Goal: Transaction & Acquisition: Obtain resource

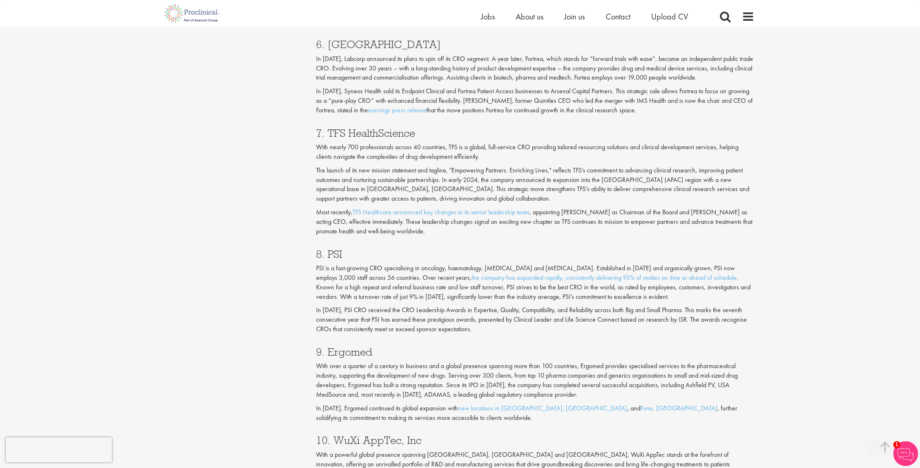
scroll to position [1532, 0]
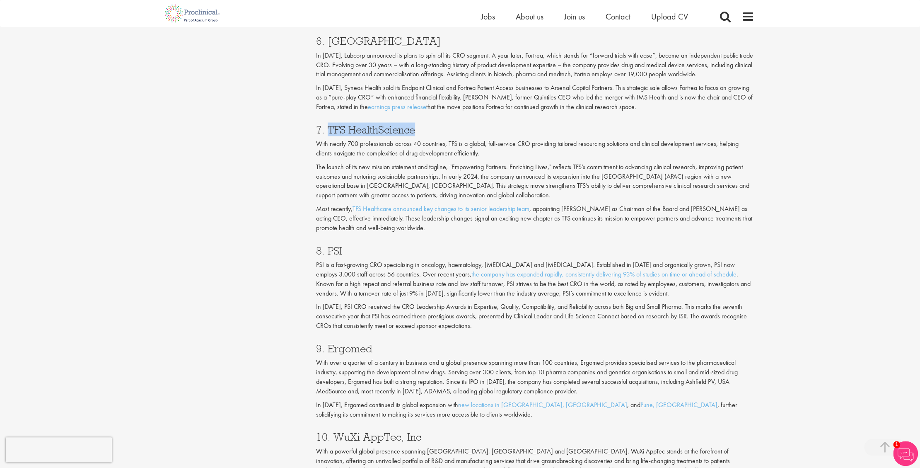
drag, startPoint x: 417, startPoint y: 126, endPoint x: 330, endPoint y: 135, distance: 87.5
click at [330, 135] on h3 "7. TFS HealthScience" at bounding box center [535, 129] width 438 height 11
drag, startPoint x: 351, startPoint y: 246, endPoint x: 328, endPoint y: 249, distance: 23.9
click at [328, 249] on h3 "8. PSI" at bounding box center [535, 250] width 438 height 11
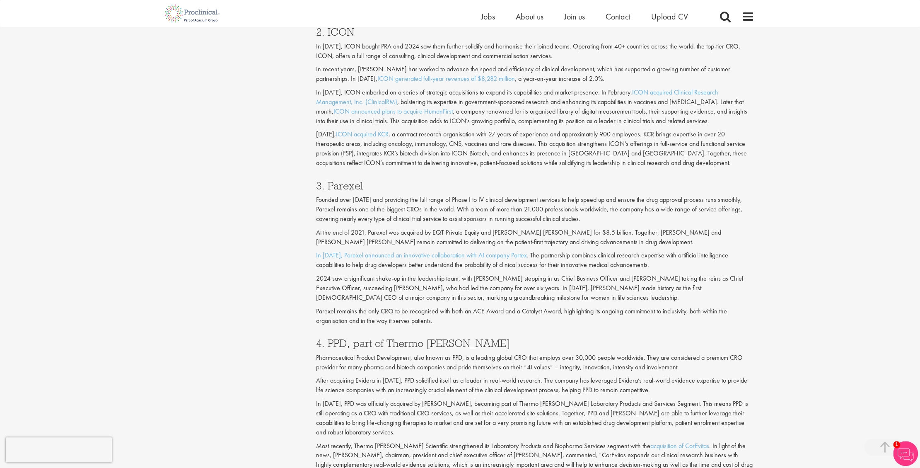
scroll to position [637, 0]
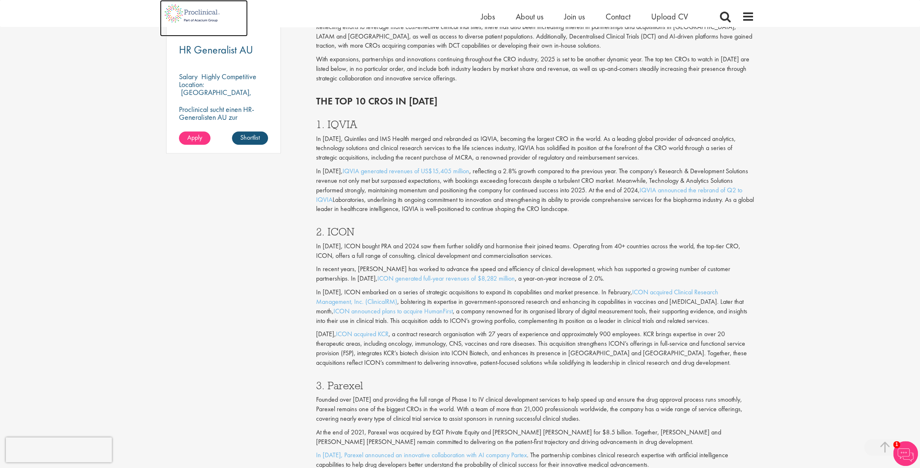
click at [199, 14] on img at bounding box center [192, 13] width 65 height 27
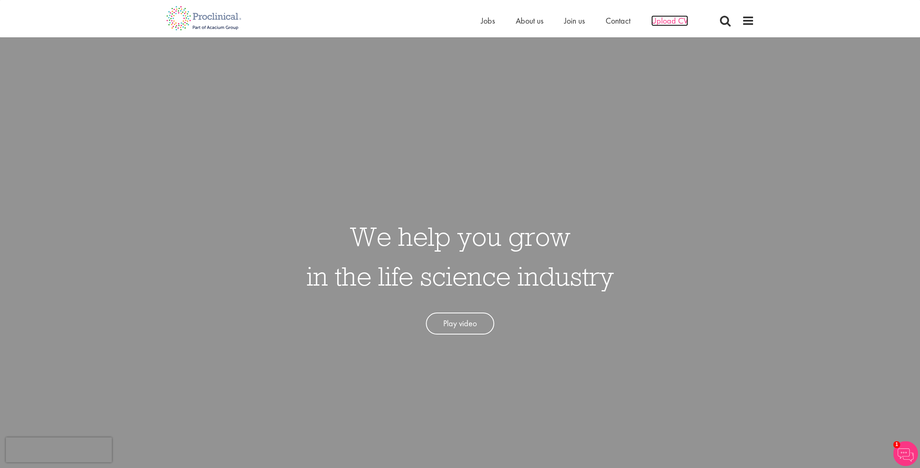
click at [668, 22] on span "Upload CV" at bounding box center [669, 20] width 37 height 11
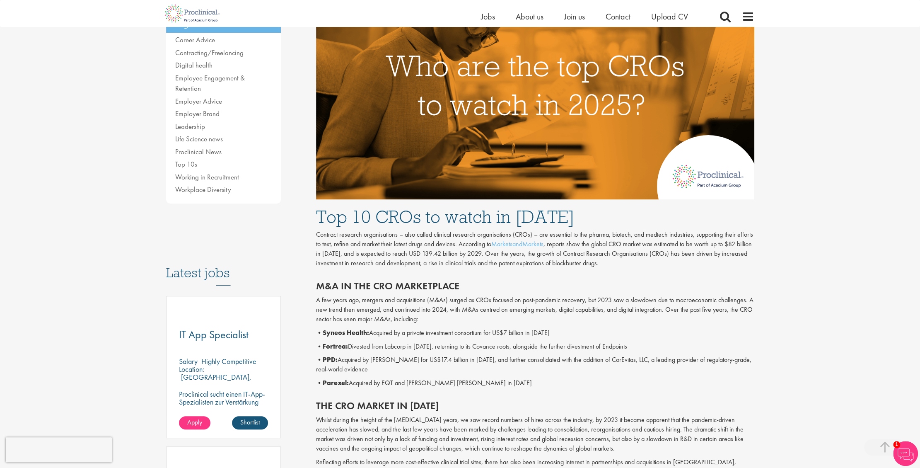
scroll to position [332, 0]
